Goal: Information Seeking & Learning: Learn about a topic

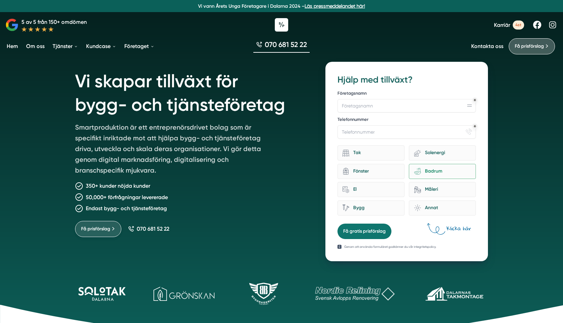
click at [108, 224] on link "Få prisförslag" at bounding box center [98, 229] width 46 height 16
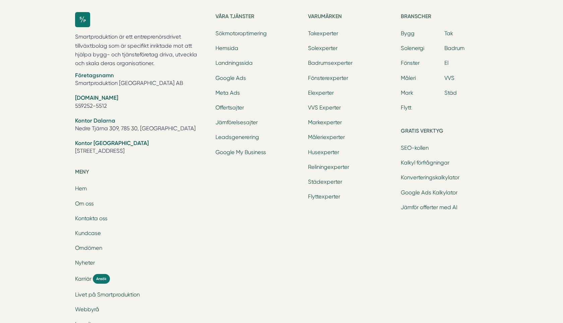
scroll to position [760, 0]
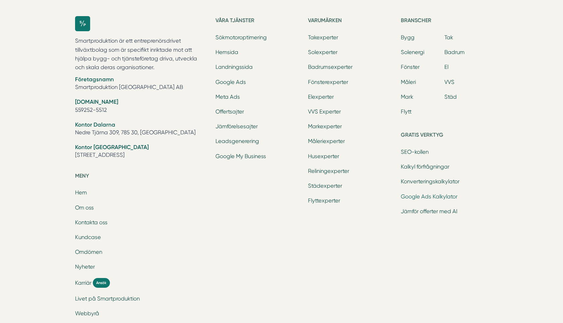
click at [439, 197] on link "Google Ads Kalkylator" at bounding box center [429, 196] width 57 height 6
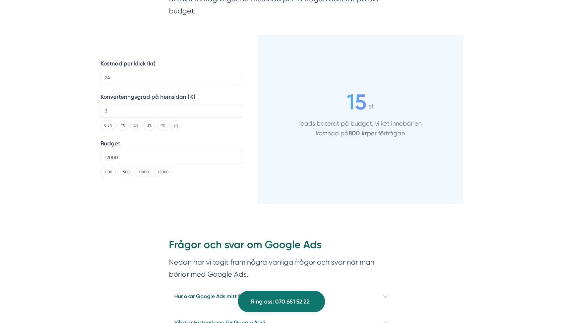
scroll to position [1090, 0]
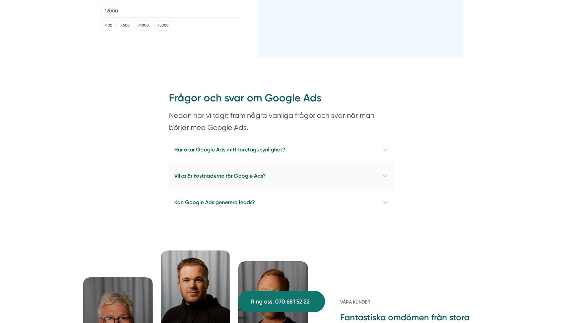
click at [304, 164] on h4 "Vilka är kostnaderna för Google Ads?" at bounding box center [281, 176] width 225 height 26
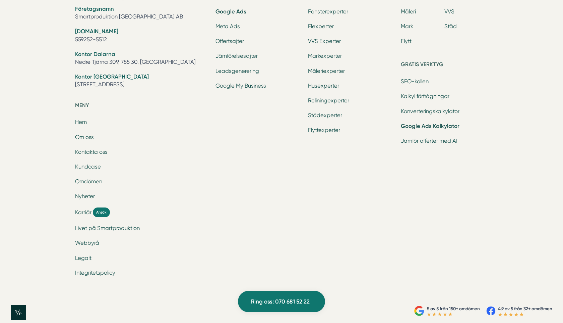
scroll to position [2174, 0]
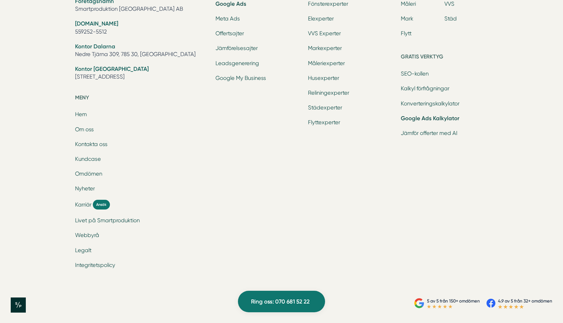
click at [100, 256] on ul "Hem Om oss Kontakta oss Kundcase Omdömen Nyheter Karriär Ansök Livet på Smartpr…" at bounding box center [141, 190] width 132 height 160
click at [157, 291] on div "5 av 5 från 150+ omdömen 4.9 av 5 från 32+ omdömen" at bounding box center [281, 304] width 563 height 37
click at [100, 265] on link "Integritetspolicy" at bounding box center [95, 265] width 40 height 6
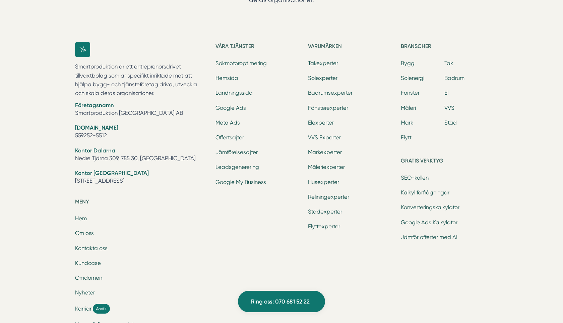
scroll to position [3868, 0]
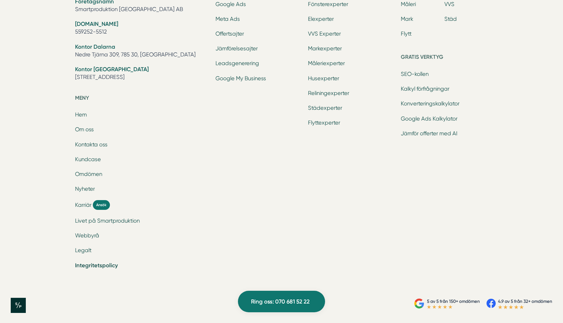
click at [79, 253] on li "Legalt" at bounding box center [141, 250] width 132 height 9
click at [90, 252] on link "Legalt" at bounding box center [83, 250] width 16 height 6
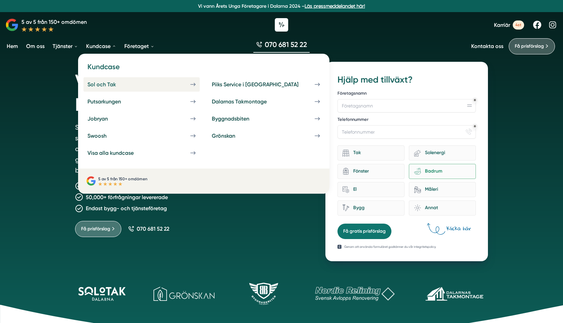
click at [116, 81] on div "Sol och Tak" at bounding box center [110, 84] width 45 height 6
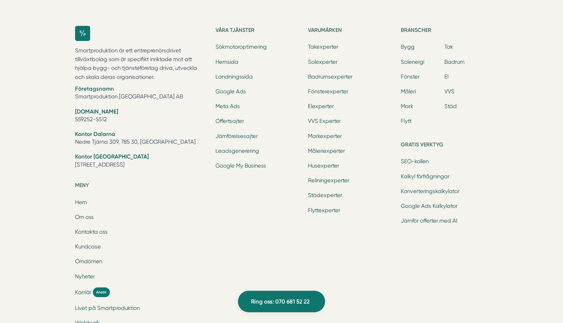
scroll to position [2944, 0]
click at [447, 89] on link "VVS" at bounding box center [450, 92] width 10 height 6
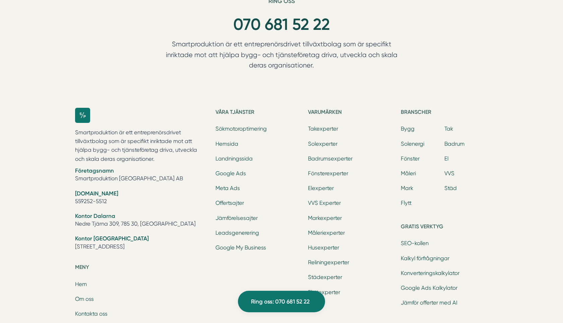
scroll to position [3025, 0]
